Goal: Answer question/provide support

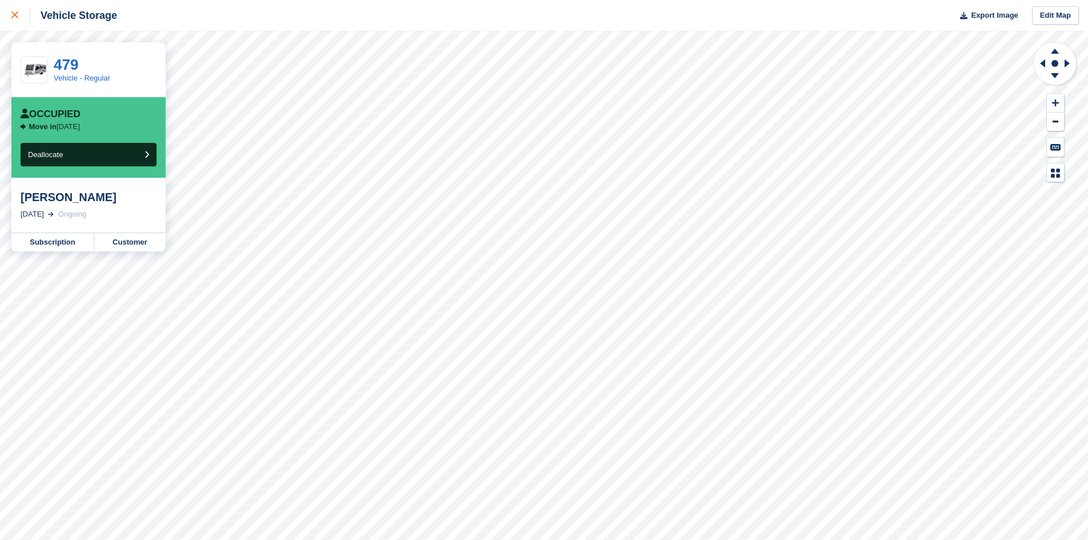
click at [17, 17] on icon at bounding box center [14, 14] width 7 height 7
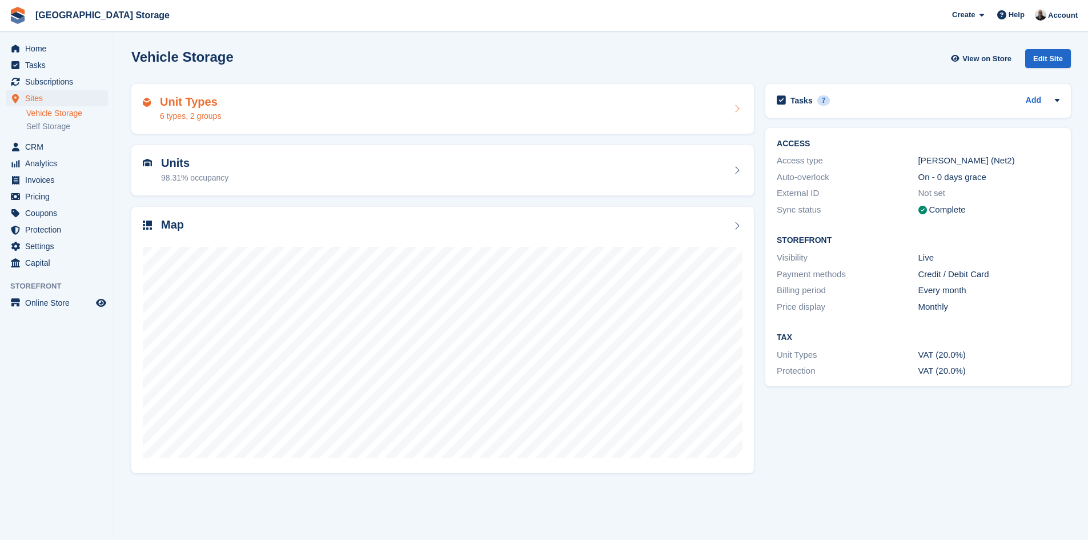
click at [298, 103] on div "Unit Types 6 types, 2 groups" at bounding box center [443, 108] width 600 height 27
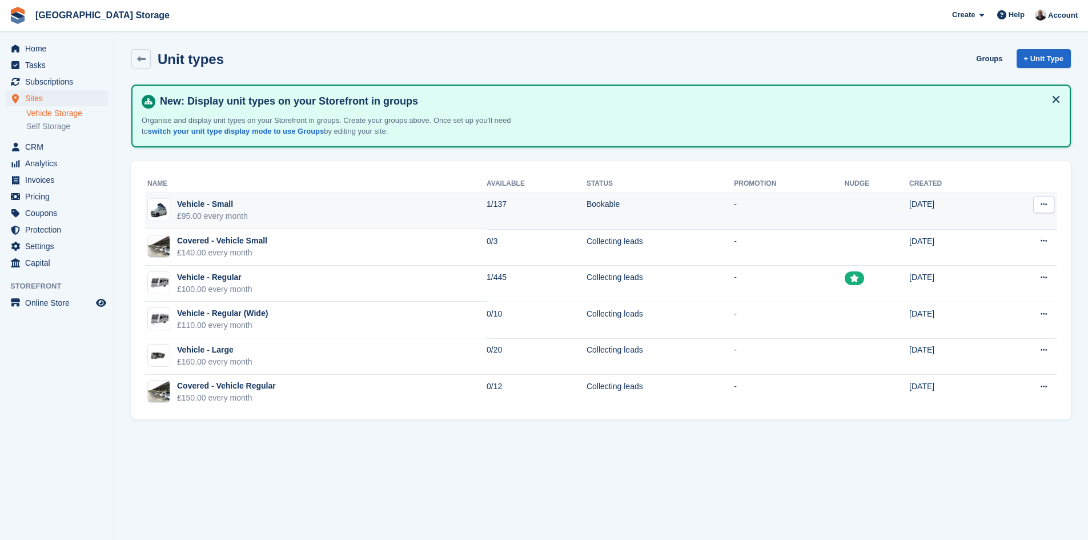
drag, startPoint x: 341, startPoint y: 214, endPoint x: 351, endPoint y: 209, distance: 11.5
click at [347, 211] on td "Vehicle - Small £95.00 every month" at bounding box center [316, 211] width 342 height 37
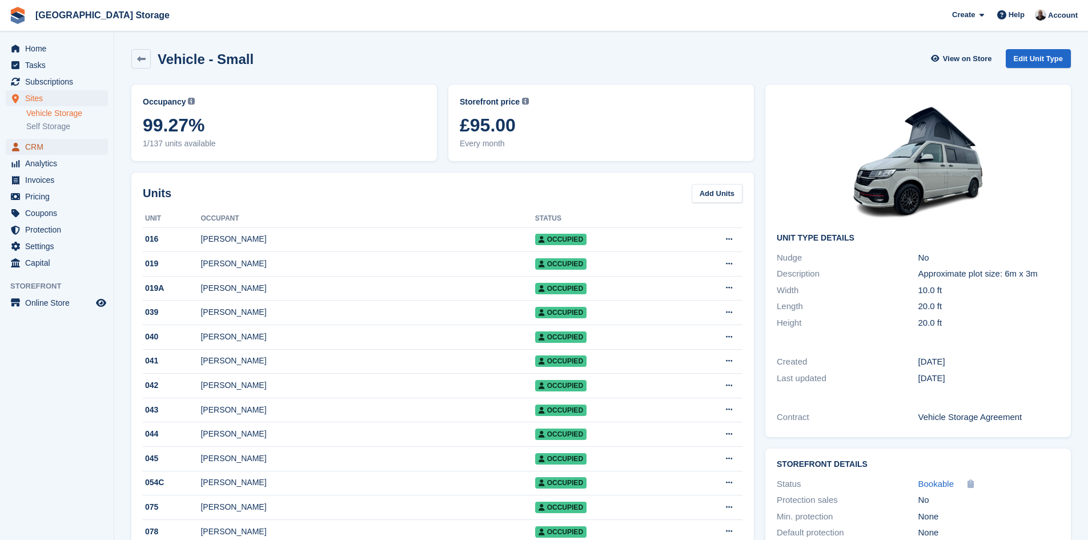
click at [46, 150] on span "CRM" at bounding box center [59, 147] width 69 height 16
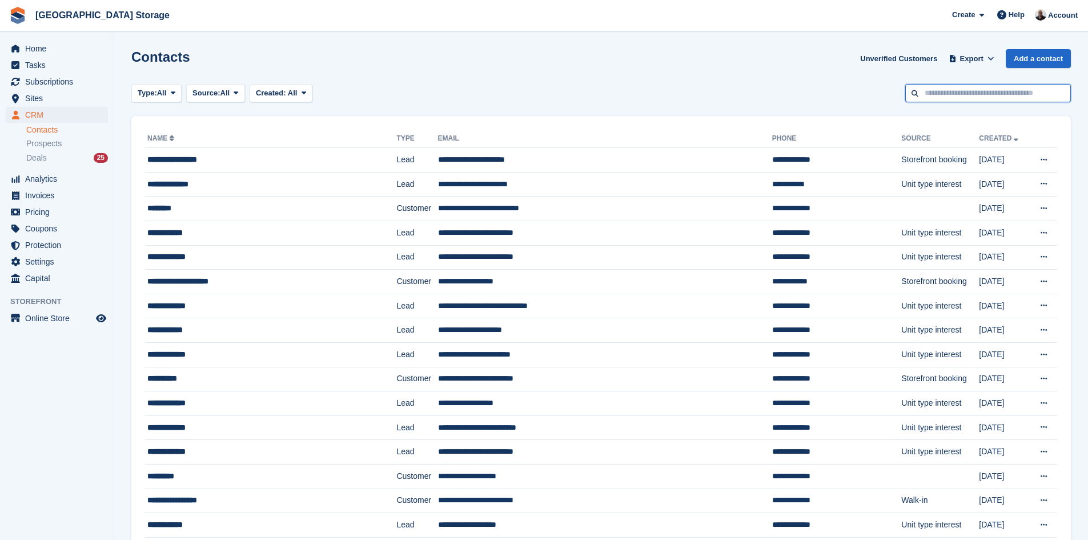
click at [949, 97] on input "text" at bounding box center [989, 93] width 166 height 19
type input "*****"
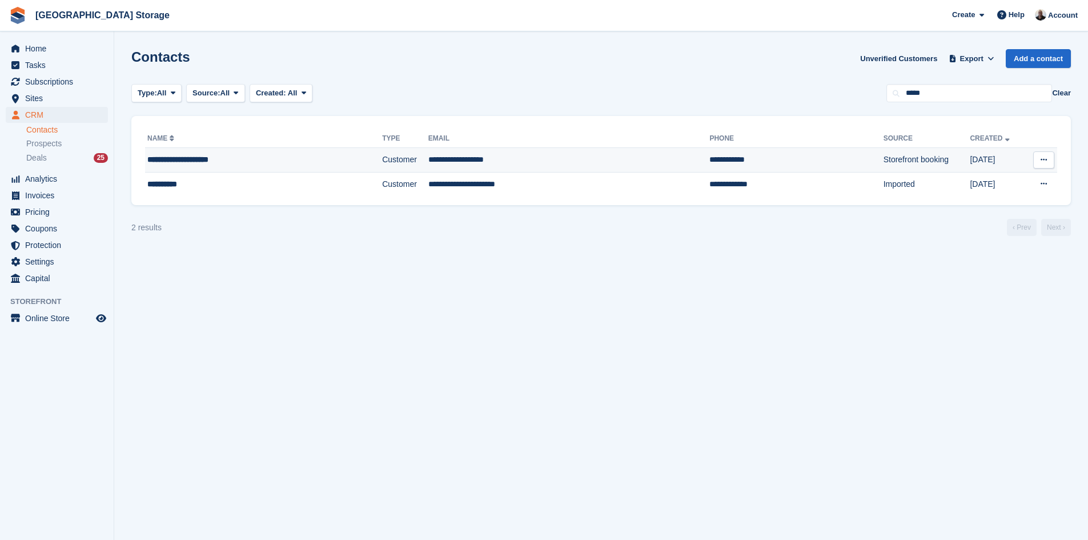
click at [241, 163] on div "**********" at bounding box center [235, 160] width 177 height 12
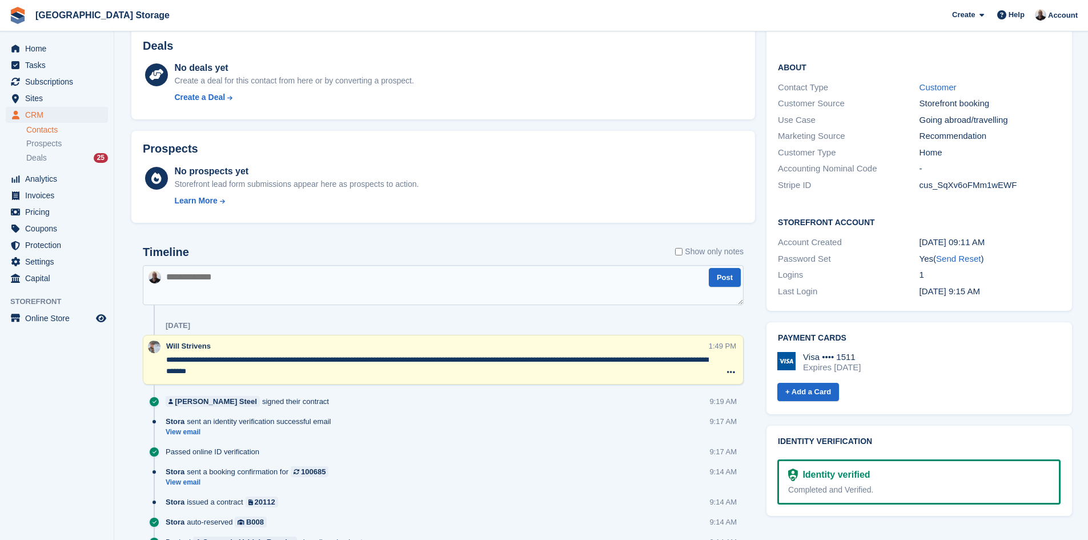
scroll to position [376, 0]
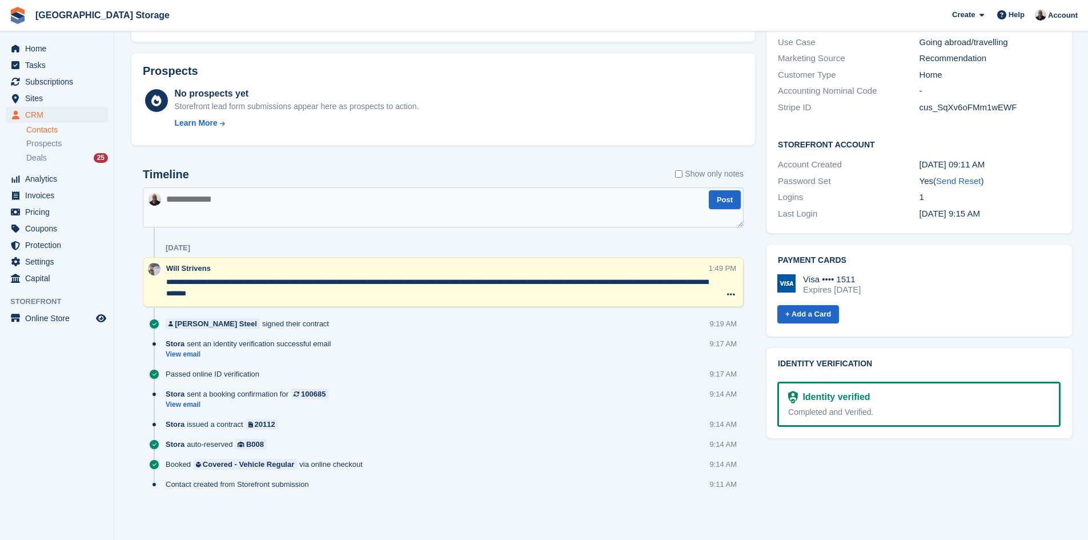
click at [175, 202] on textarea at bounding box center [443, 207] width 601 height 40
type textarea "**********"
click at [729, 205] on button "Post" at bounding box center [725, 199] width 32 height 19
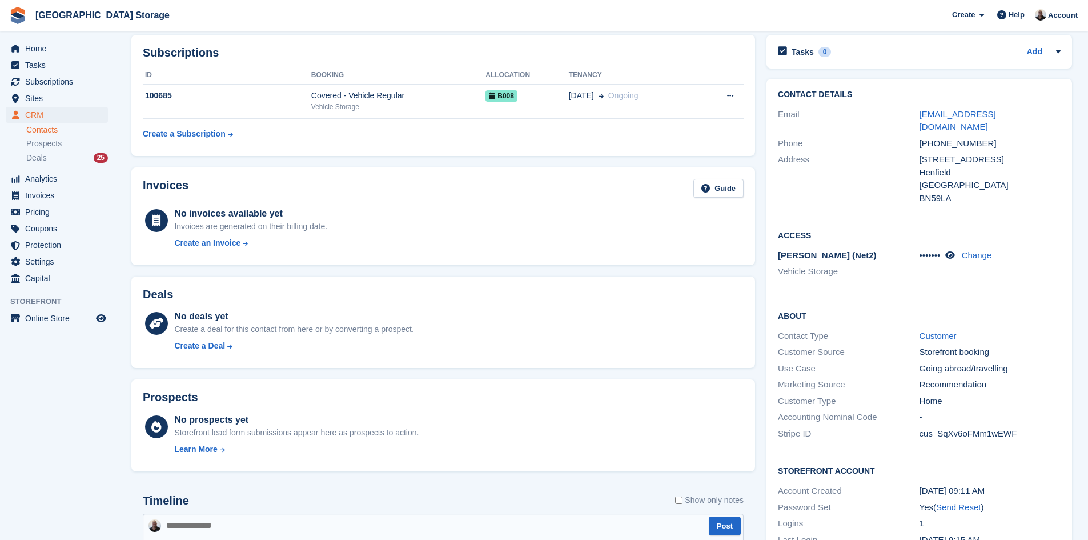
scroll to position [0, 0]
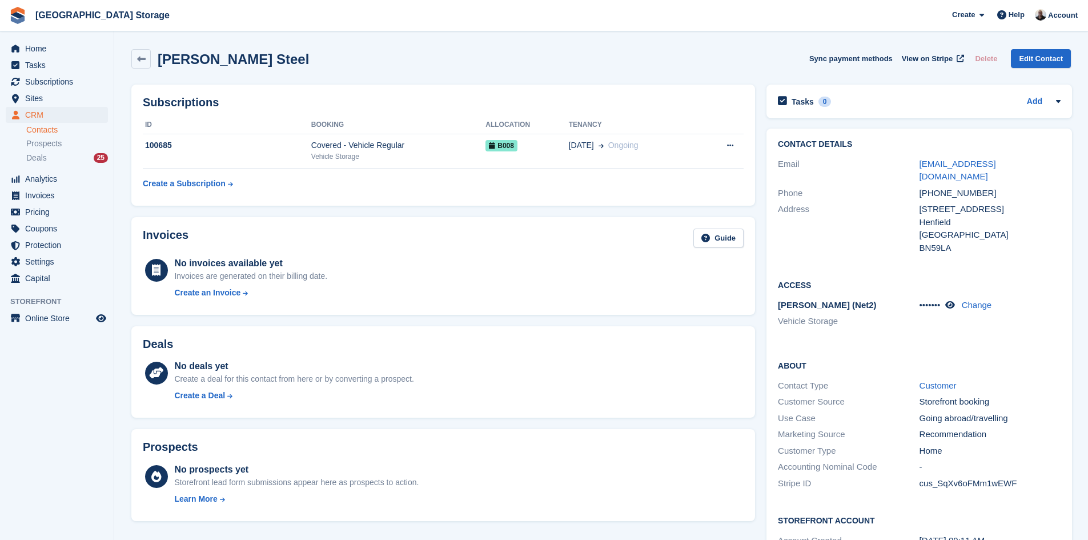
drag, startPoint x: 293, startPoint y: 58, endPoint x: 171, endPoint y: 51, distance: 121.4
click at [157, 54] on div "Brooke Cunliffe Steel Sync payment methods View on Stripe Delete Edit Contact" at bounding box center [601, 58] width 940 height 19
click at [217, 62] on h2 "Brooke Cunliffe Steel" at bounding box center [233, 58] width 151 height 15
click at [216, 61] on h2 "Brooke Cunliffe Steel" at bounding box center [233, 58] width 151 height 15
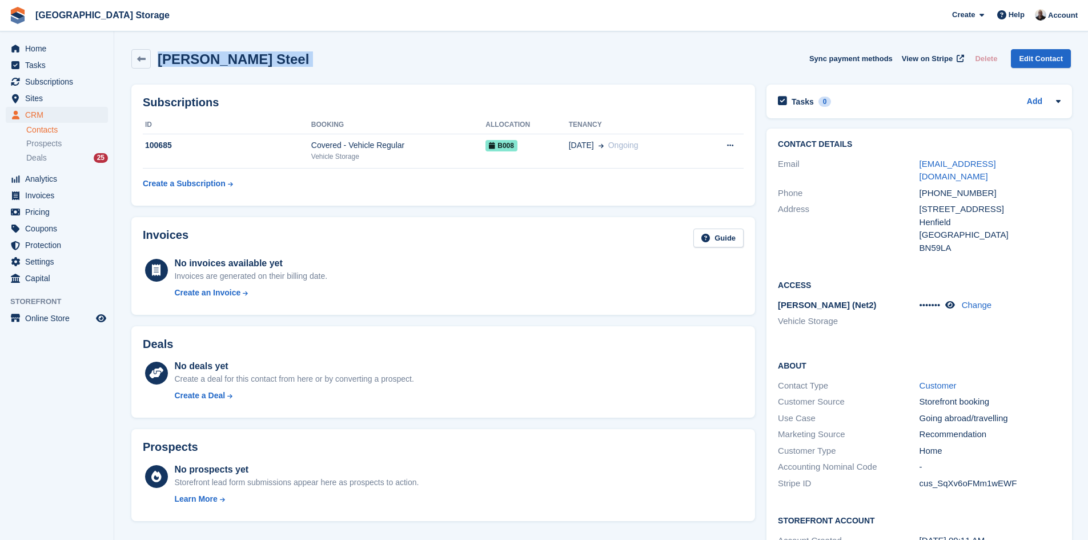
click at [215, 59] on h2 "Brooke Cunliffe Steel" at bounding box center [233, 58] width 151 height 15
copy div "Brooke Cunliffe Steel Sync payment methods View on Stripe Delete Edit Contact"
click at [227, 154] on td "100685" at bounding box center [227, 151] width 169 height 35
